Goal: Task Accomplishment & Management: Manage account settings

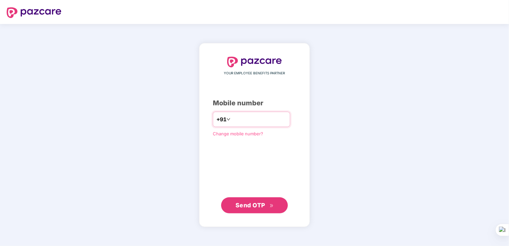
click at [262, 120] on input "number" at bounding box center [259, 119] width 55 height 11
click at [232, 119] on input "**********" at bounding box center [259, 119] width 55 height 11
type input "**********"
click at [252, 202] on span "Send OTP" at bounding box center [250, 204] width 30 height 7
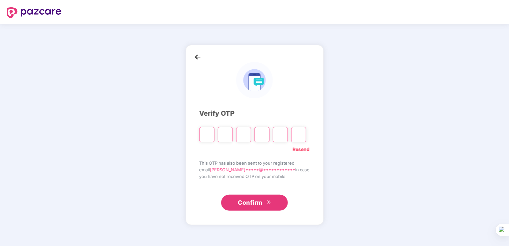
type input "*"
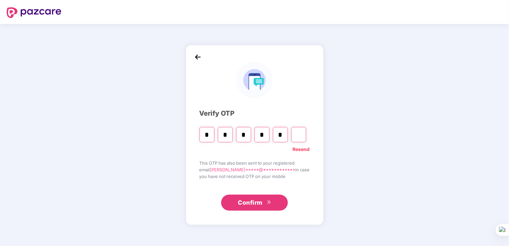
type input "*"
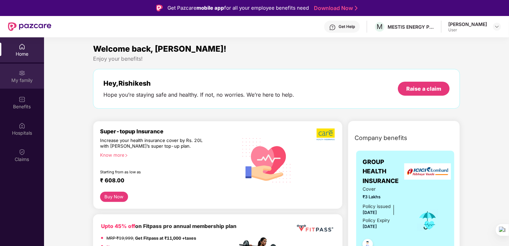
click at [10, 77] on div "My family" at bounding box center [22, 80] width 44 height 7
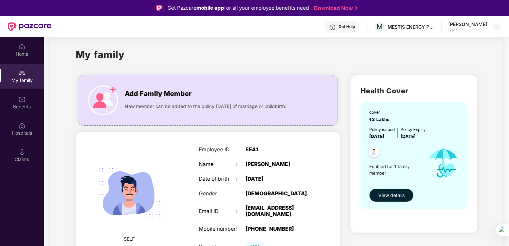
scroll to position [21, 0]
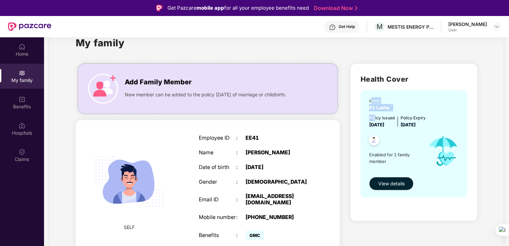
drag, startPoint x: 371, startPoint y: 98, endPoint x: 365, endPoint y: 109, distance: 11.9
click at [365, 109] on div "cover ₹3 Lakhs Policy issued [DATE] Policy Expiry [DATE] Enabled for 1 family m…" at bounding box center [413, 144] width 107 height 108
click at [103, 91] on img at bounding box center [103, 89] width 30 height 30
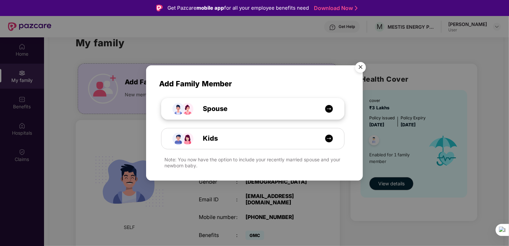
click at [279, 107] on div "Spouse" at bounding box center [256, 109] width 137 height 10
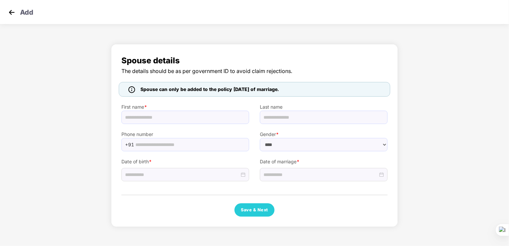
select select "******"
click at [10, 11] on img at bounding box center [12, 12] width 10 height 10
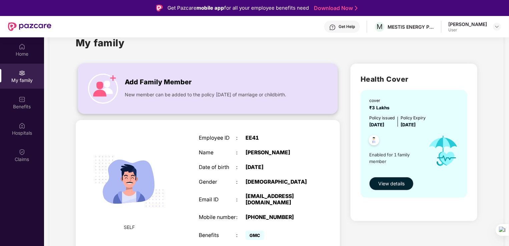
scroll to position [37, 0]
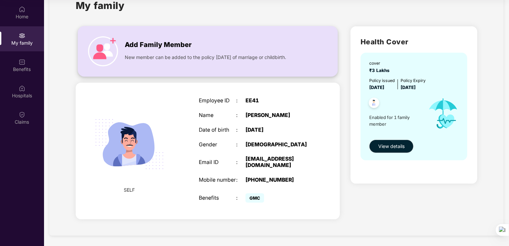
click at [127, 47] on span "Add Family Member" at bounding box center [158, 45] width 67 height 10
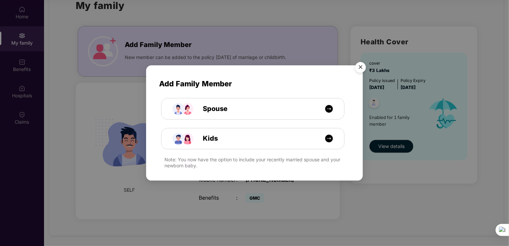
click at [359, 66] on img "Close" at bounding box center [360, 68] width 19 height 19
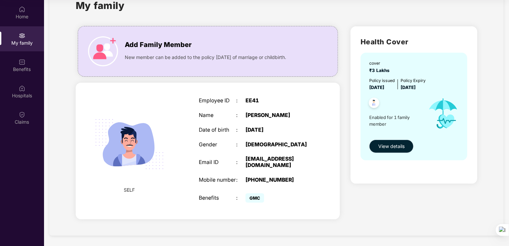
click at [384, 145] on span "View details" at bounding box center [391, 146] width 26 height 7
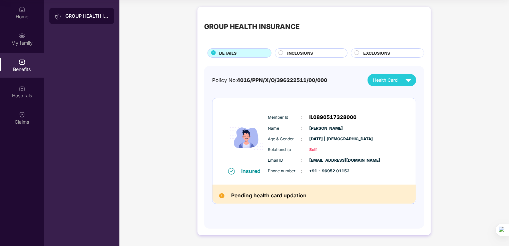
click at [238, 195] on h2 "Pending health card updation" at bounding box center [268, 195] width 75 height 9
drag, startPoint x: 238, startPoint y: 195, endPoint x: 345, endPoint y: 143, distance: 118.6
click at [345, 143] on div "Member Id : IL0890517328000 Name : [PERSON_NAME] Age & Gender : [DATE] | [DEMOG…" at bounding box center [334, 144] width 136 height 68
click at [280, 53] on circle at bounding box center [281, 53] width 4 height 4
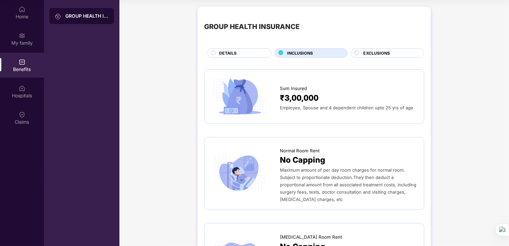
click at [377, 49] on div "EXCLUSIONS" at bounding box center [387, 52] width 73 height 9
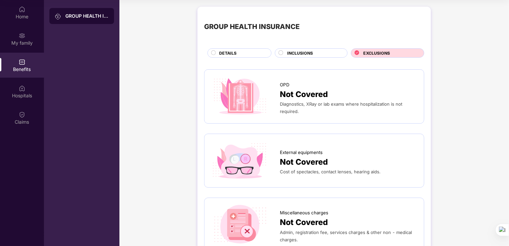
click at [317, 50] on div "INCLUSIONS" at bounding box center [314, 53] width 60 height 7
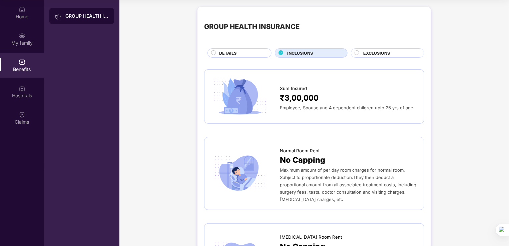
click at [236, 51] on div "DETAILS" at bounding box center [242, 53] width 52 height 7
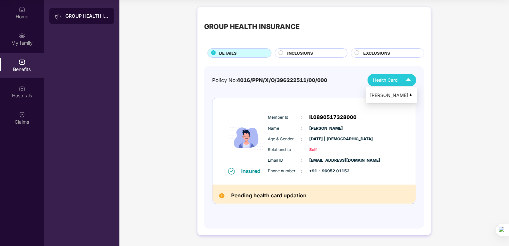
click at [400, 77] on div "Health Card" at bounding box center [393, 80] width 41 height 12
click at [407, 94] on div "[PERSON_NAME]" at bounding box center [391, 95] width 43 height 7
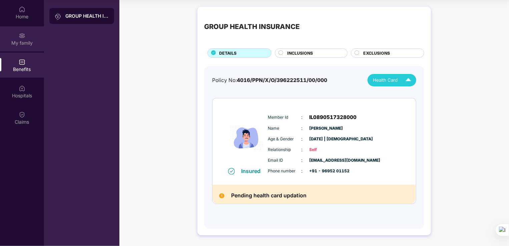
click at [25, 38] on div "My family" at bounding box center [22, 38] width 44 height 25
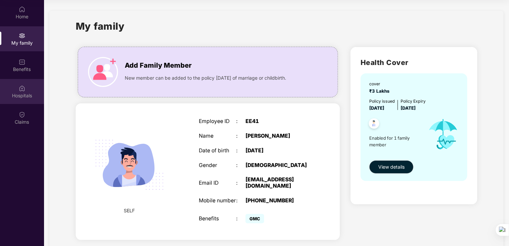
click at [12, 90] on div "Hospitals" at bounding box center [22, 91] width 44 height 25
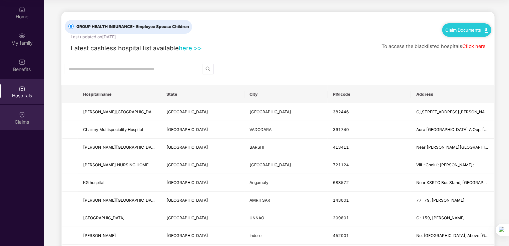
click at [17, 114] on div "Claims" at bounding box center [22, 117] width 44 height 25
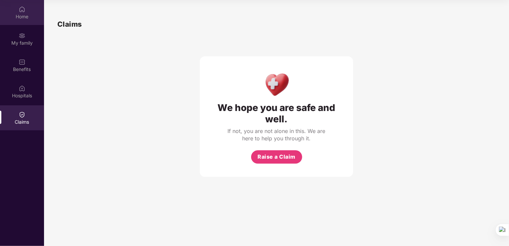
click at [19, 9] on img at bounding box center [22, 9] width 7 height 7
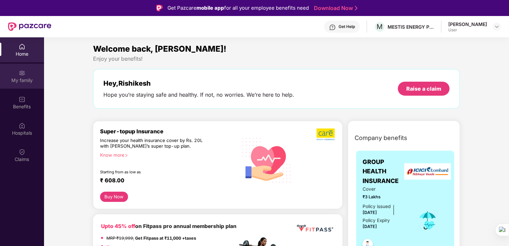
click at [21, 74] on img at bounding box center [22, 73] width 7 height 7
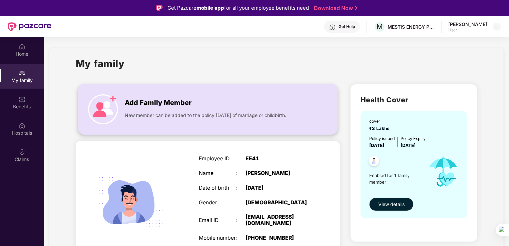
click at [164, 115] on span "New member can be added to the policy [DATE] of marriage or childbirth." at bounding box center [205, 115] width 161 height 7
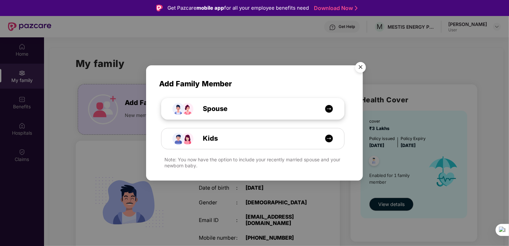
click at [328, 116] on div "Spouse" at bounding box center [252, 108] width 183 height 21
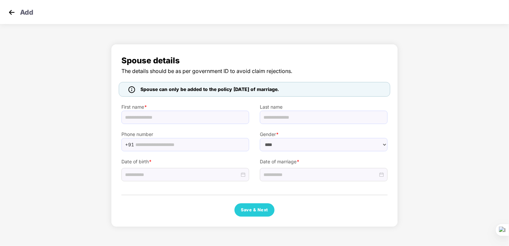
select select "******"
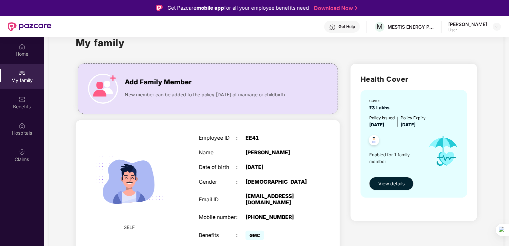
scroll to position [37, 0]
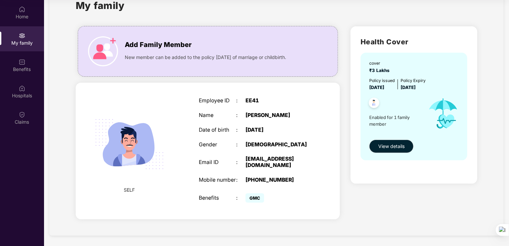
click at [254, 199] on span "GMC" at bounding box center [254, 197] width 19 height 9
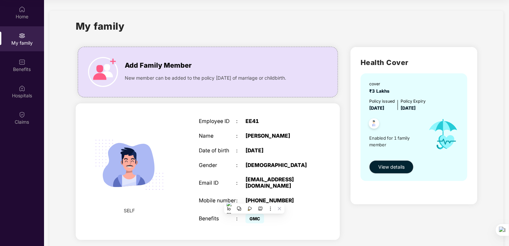
click at [229, 16] on div "My family Add Family Member New member can be added to the policy [DATE] of mar…" at bounding box center [276, 134] width 454 height 246
